Goal: Task Accomplishment & Management: Manage account settings

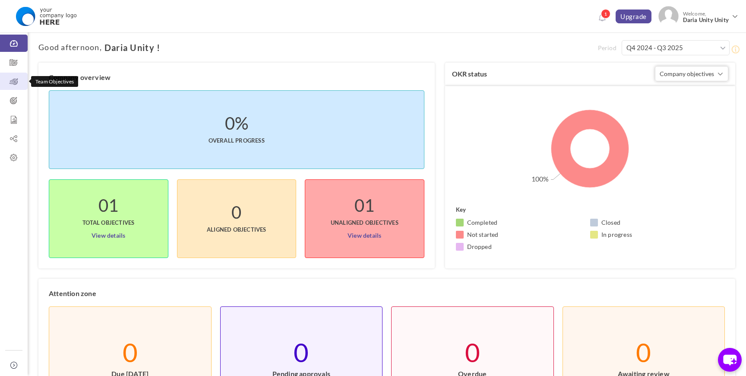
click at [11, 85] on icon at bounding box center [14, 81] width 28 height 9
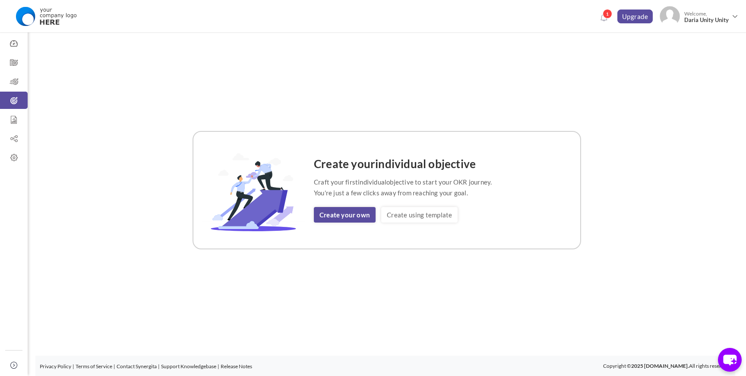
click at [307, 92] on div "Create your individual objective Craft your first individual objective to start…" at bounding box center [386, 189] width 697 height 315
click at [12, 80] on icon at bounding box center [14, 81] width 28 height 9
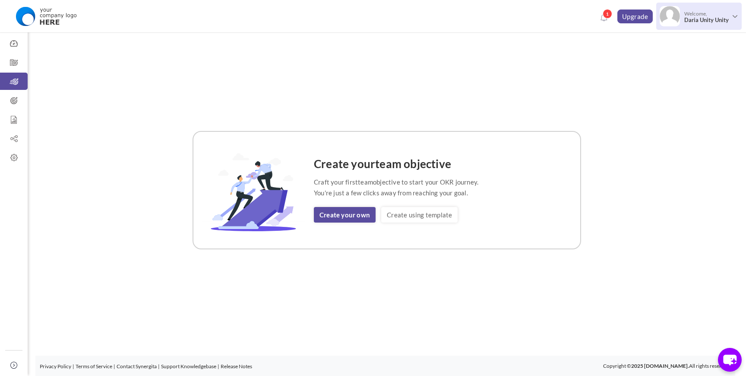
click at [710, 11] on span "Welcome, Daria Unity Unity" at bounding box center [705, 17] width 51 height 22
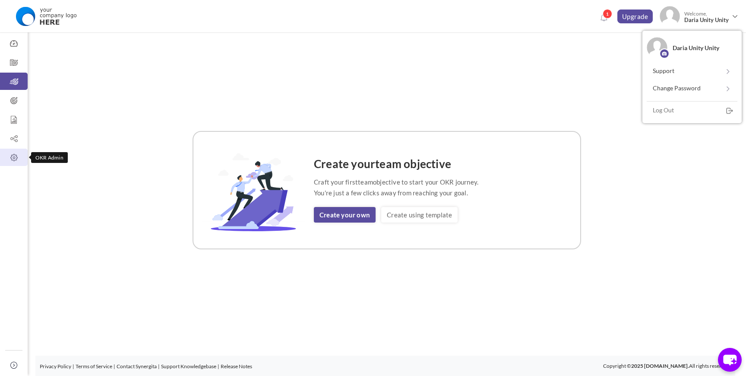
click at [13, 155] on icon at bounding box center [14, 157] width 28 height 9
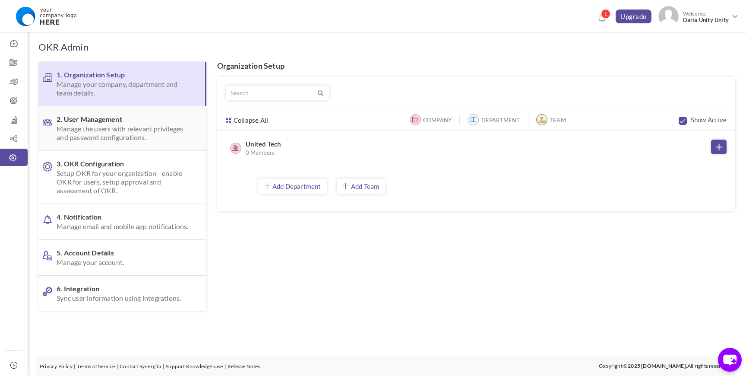
click at [113, 128] on span "Manage the users with relevant privileges and password configurations." at bounding box center [123, 132] width 132 height 17
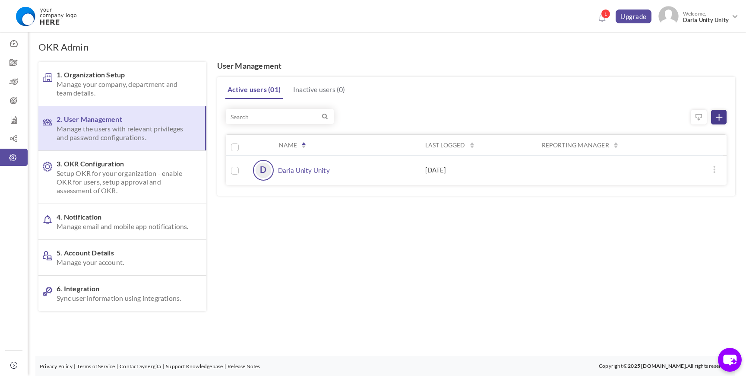
click at [722, 116] on link at bounding box center [719, 117] width 16 height 15
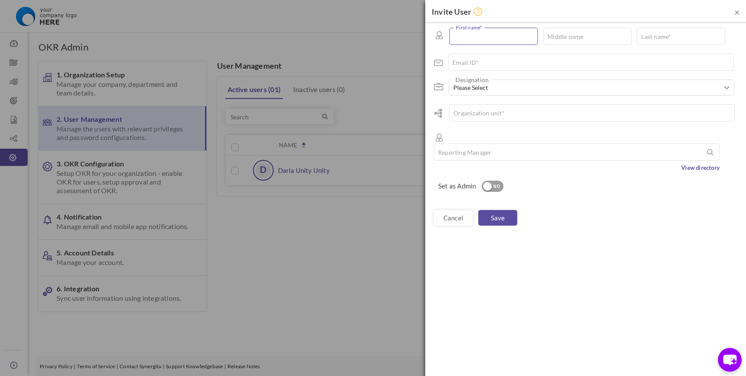
click at [488, 38] on input "text" at bounding box center [493, 36] width 88 height 17
type input "Daria"
click at [578, 38] on input "text" at bounding box center [587, 36] width 88 height 17
click at [646, 36] on input "text" at bounding box center [681, 36] width 88 height 17
type input "Yuppi"
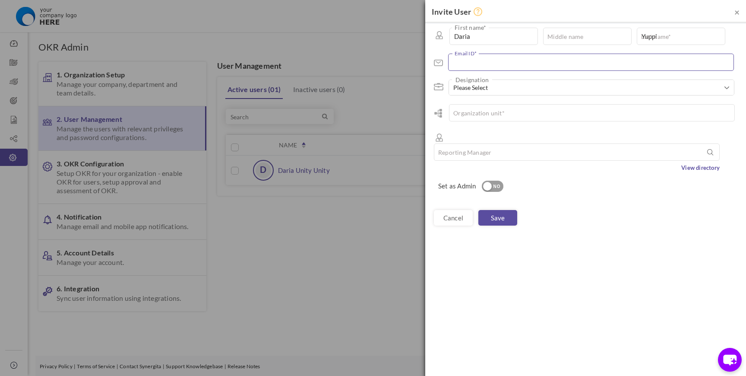
click at [515, 69] on input "text" at bounding box center [591, 62] width 286 height 17
type input "yuppi@unitedtech.ai"
click at [470, 88] on span "Please Select" at bounding box center [588, 87] width 270 height 9
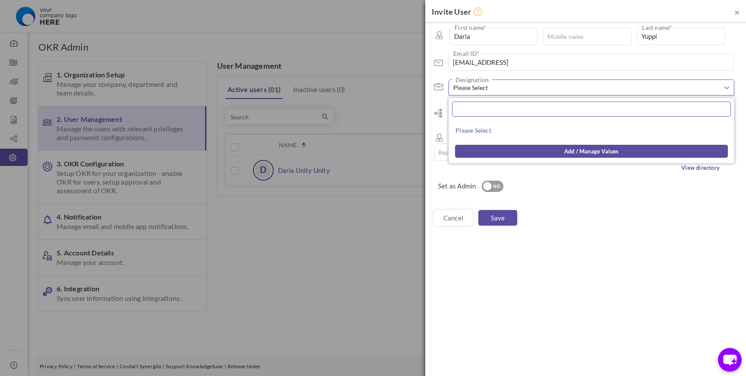
click at [473, 110] on input "text" at bounding box center [591, 108] width 279 height 15
click at [459, 237] on div "× Invite User Daria *" at bounding box center [585, 188] width 321 height 376
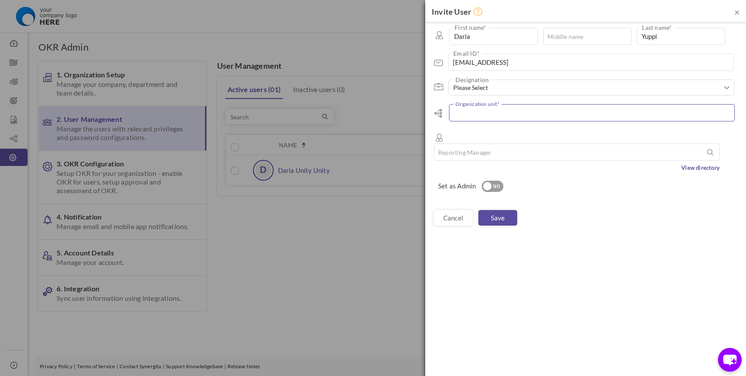
click at [481, 118] on input "text" at bounding box center [592, 112] width 286 height 17
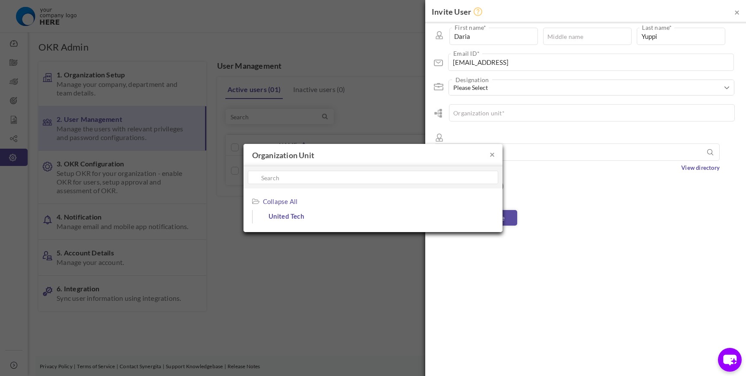
click at [300, 215] on span "United Tech" at bounding box center [344, 216] width 153 height 12
type input "United Tech"
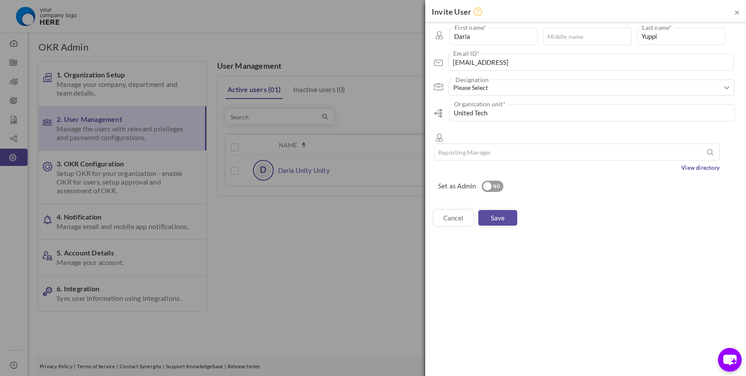
click at [492, 183] on div "NO" at bounding box center [497, 187] width 14 height 8
click at [496, 210] on link "Save" at bounding box center [497, 218] width 39 height 16
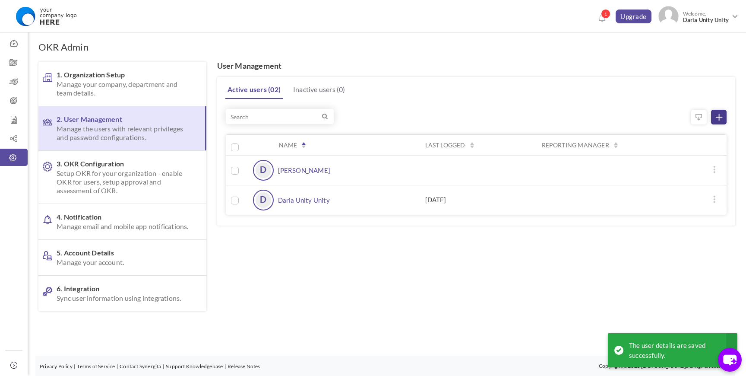
click at [723, 113] on link at bounding box center [719, 117] width 16 height 15
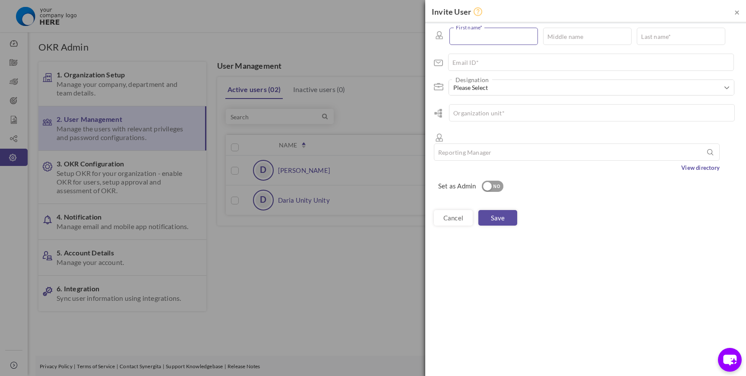
click at [469, 36] on input "text" at bounding box center [493, 36] width 88 height 17
type input "Yana"
click at [653, 34] on input "text" at bounding box center [681, 36] width 88 height 17
type input "Fendi"
click at [509, 58] on input "text" at bounding box center [591, 62] width 286 height 17
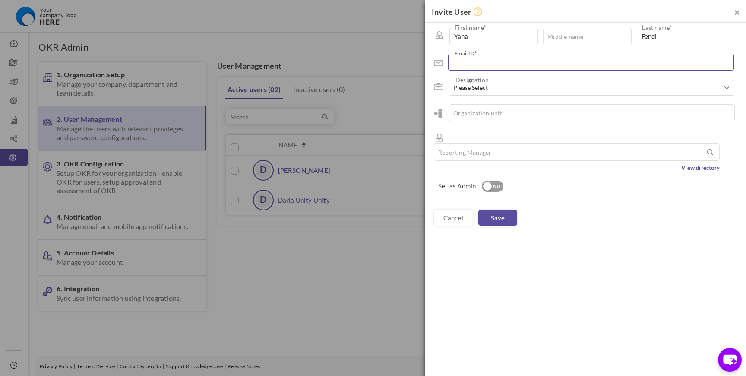
type input "e"
type input "fendi@unitedtech.ai"
click at [472, 115] on input "text" at bounding box center [592, 112] width 286 height 17
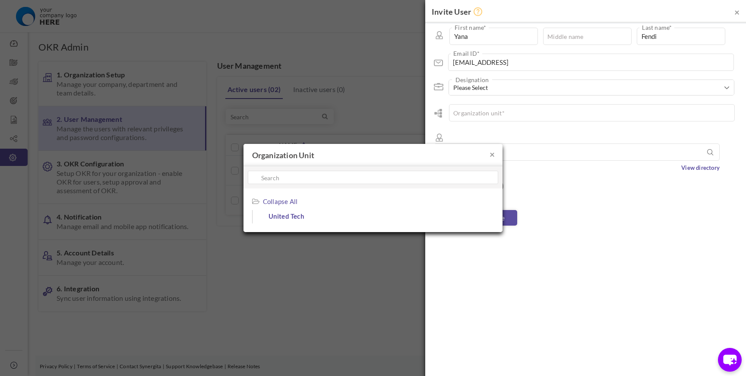
click at [310, 212] on span "United Tech" at bounding box center [344, 216] width 153 height 12
type input "United Tech"
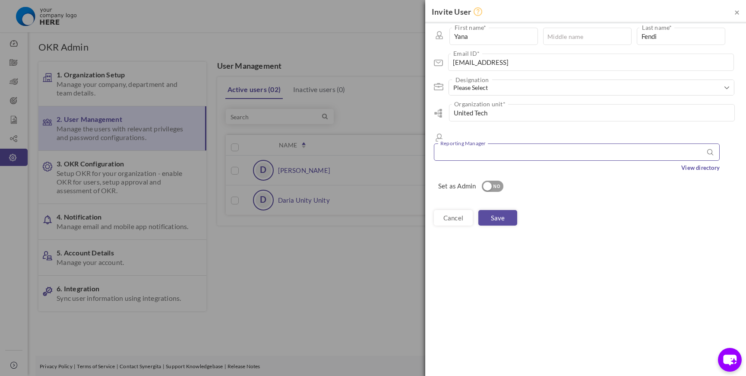
click at [481, 143] on input "text" at bounding box center [577, 151] width 286 height 17
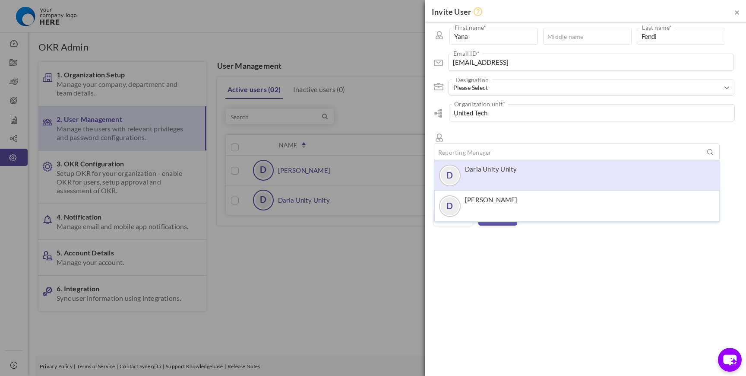
click at [481, 177] on li "D Daria Unity Unity" at bounding box center [577, 175] width 284 height 31
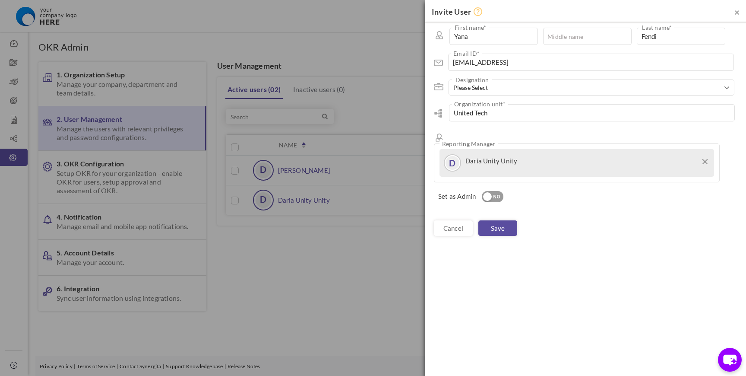
click at [479, 153] on div "D Daria Unity Unity" at bounding box center [577, 160] width 266 height 15
click at [709, 153] on div "D Daria Unity Unity" at bounding box center [577, 160] width 266 height 15
click at [707, 159] on icon at bounding box center [704, 161] width 5 height 5
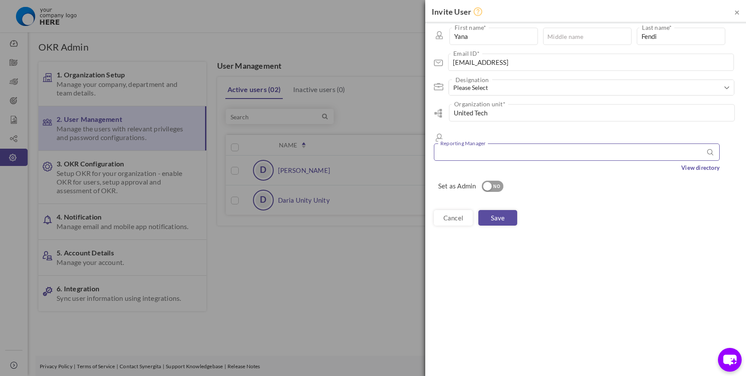
click at [552, 143] on input "text" at bounding box center [577, 151] width 286 height 17
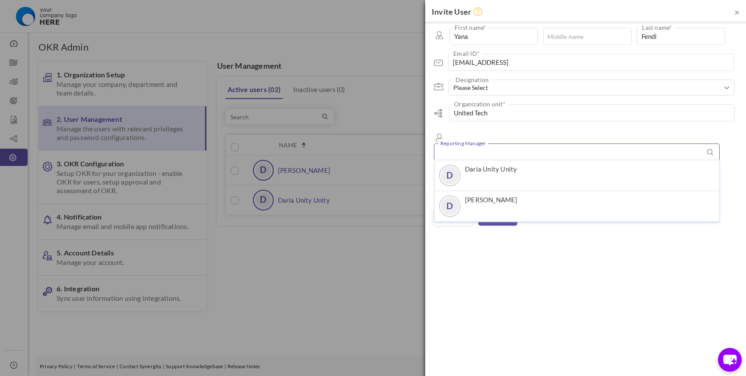
click at [501, 143] on input "text" at bounding box center [577, 151] width 286 height 17
click at [500, 143] on input "text" at bounding box center [577, 151] width 286 height 17
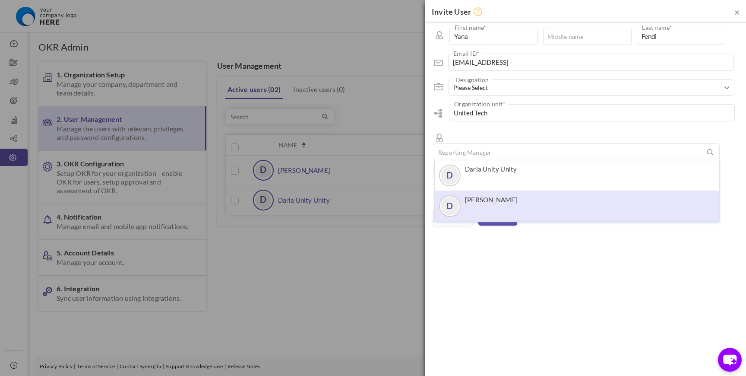
click at [494, 196] on span "Daria Yuppi" at bounding box center [491, 203] width 53 height 15
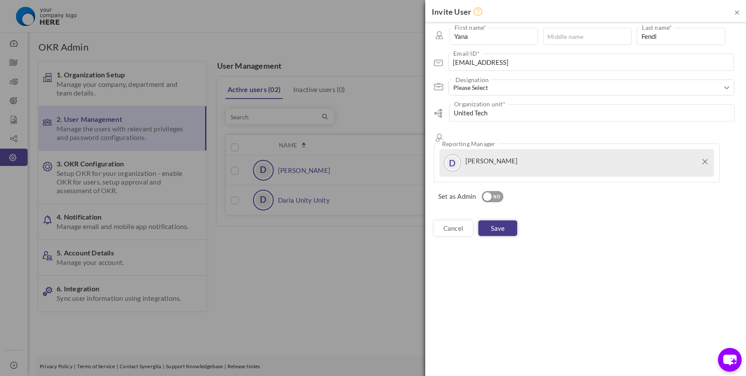
click at [491, 220] on link "Save" at bounding box center [497, 228] width 39 height 16
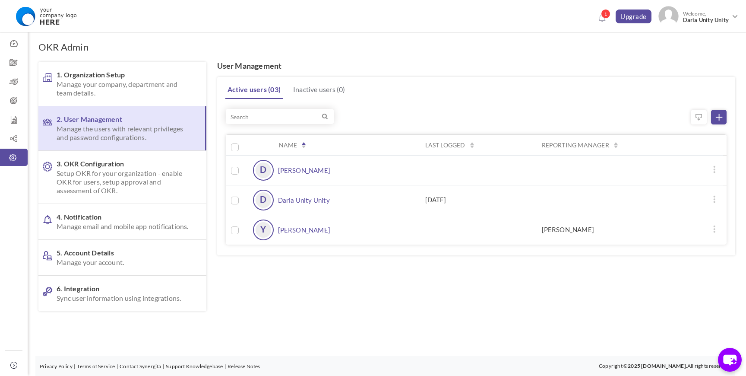
click at [716, 166] on icon at bounding box center [714, 169] width 7 height 7
click at [633, 88] on div "Active users ( 03 ) Inactive users ( 0 )" at bounding box center [475, 89] width 520 height 20
click at [120, 94] on span "Manage your company, department and team details." at bounding box center [123, 88] width 132 height 17
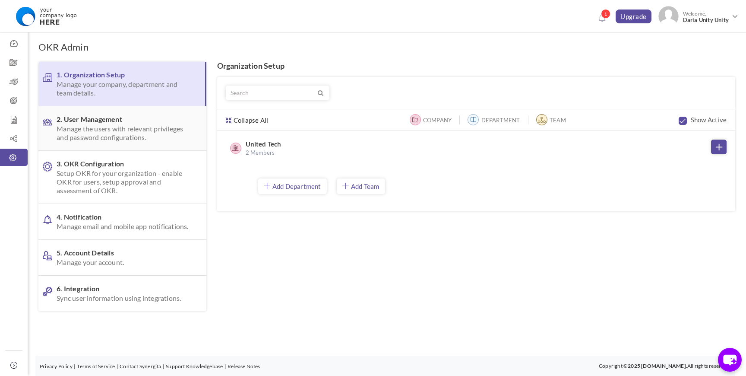
click at [112, 124] on span "2. User Management Manage the users with relevant privileges and password confi…" at bounding box center [123, 128] width 132 height 27
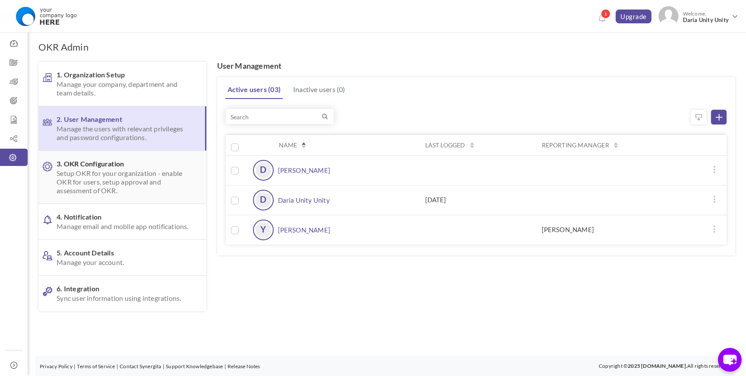
click at [85, 189] on span "Setup OKR for your organization - enable OKR for users, setup approval and asse…" at bounding box center [123, 182] width 132 height 26
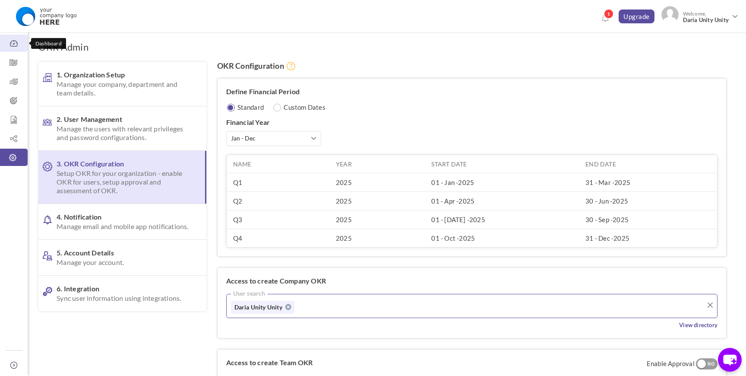
click at [13, 43] on icon at bounding box center [14, 43] width 28 height 9
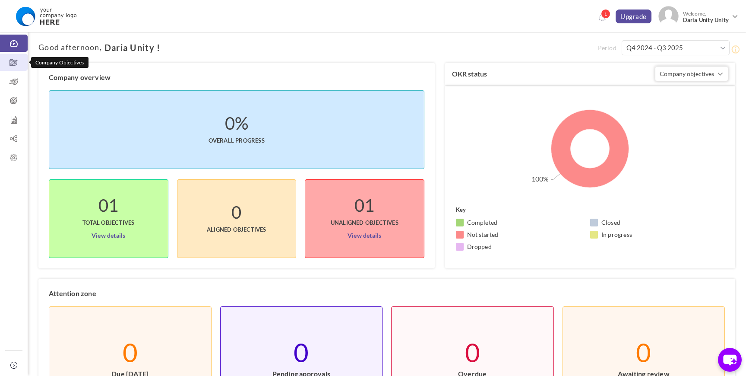
click at [11, 66] on icon at bounding box center [14, 62] width 28 height 9
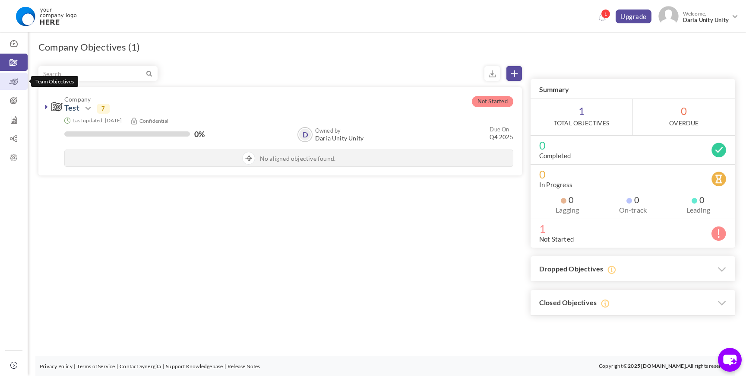
click at [6, 84] on icon at bounding box center [14, 81] width 28 height 9
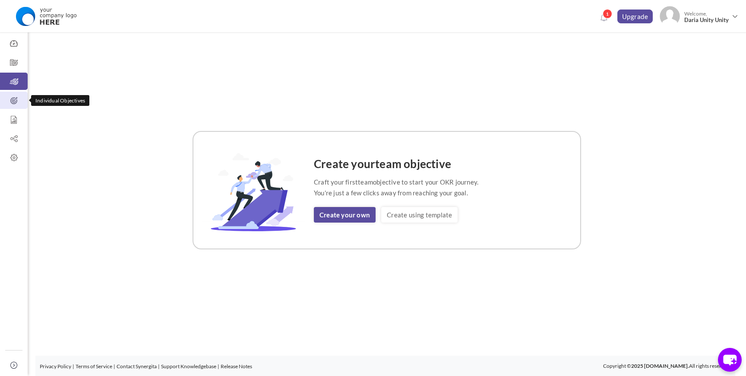
click at [9, 101] on icon at bounding box center [14, 100] width 28 height 9
